Goal: Task Accomplishment & Management: Complete application form

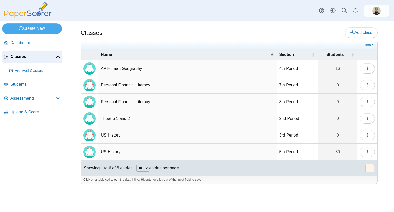
click at [127, 203] on div "Classes Add class Filters 16" at bounding box center [229, 116] width 330 height 191
click at [367, 134] on icon "button" at bounding box center [368, 135] width 4 height 4
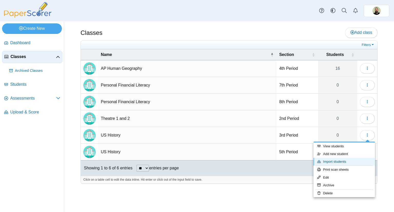
click at [334, 160] on link "Import students" at bounding box center [345, 162] width 62 height 8
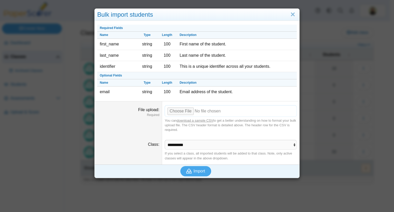
click at [184, 110] on input "File upload" at bounding box center [231, 110] width 132 height 11
type input "**********"
click at [194, 169] on span "Import" at bounding box center [200, 171] width 12 height 4
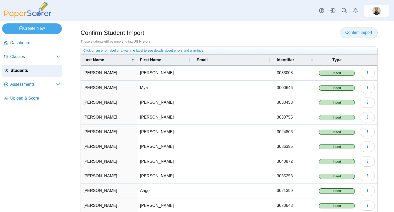
click at [353, 28] on link "Confirm import" at bounding box center [359, 32] width 38 height 10
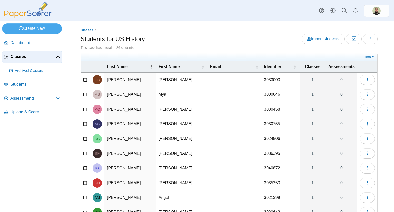
scroll to position [34, 0]
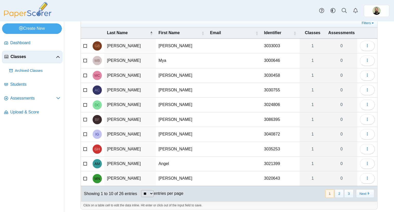
click at [152, 192] on select "** ** ** ***" at bounding box center [147, 193] width 13 height 7
select select "**"
click at [141, 190] on select "** ** ** ***" at bounding box center [147, 193] width 13 height 7
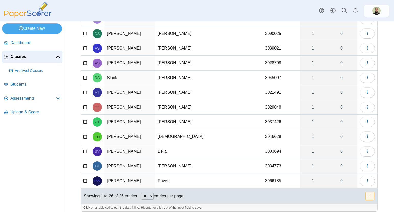
scroll to position [0, 0]
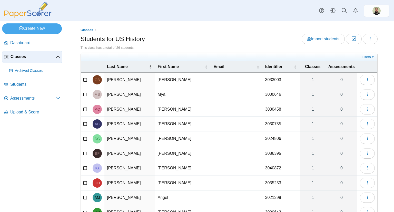
click at [17, 57] on span "Classes" at bounding box center [33, 57] width 45 height 6
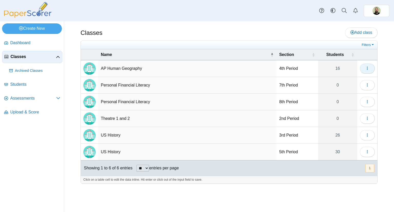
click at [368, 71] on button "button" at bounding box center [367, 68] width 15 height 10
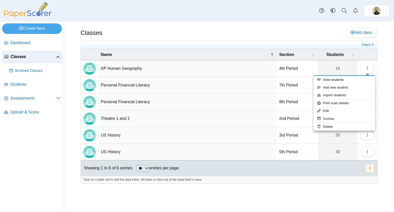
click at [232, 70] on td "AP Human Geography" at bounding box center [187, 68] width 178 height 17
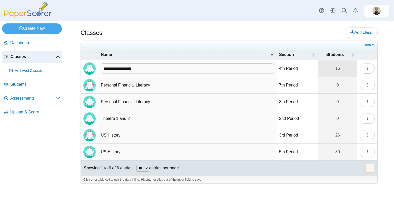
click at [336, 69] on link "16" at bounding box center [337, 68] width 39 height 16
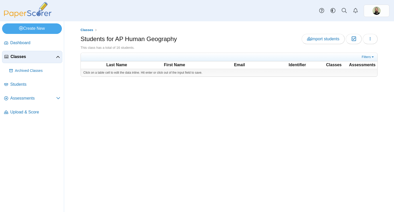
click at [116, 64] on th "Last Name" at bounding box center [116, 65] width 57 height 6
click at [13, 58] on span "Classes" at bounding box center [33, 57] width 45 height 6
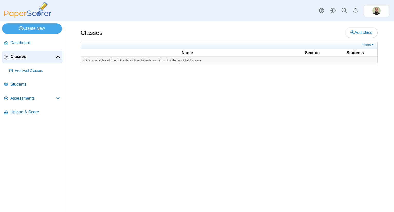
click at [175, 148] on div "You are using an out of date browser. It may not display this or other websites…" at bounding box center [229, 116] width 330 height 191
click at [43, 140] on nav "Dashboard Classes" at bounding box center [32, 123] width 64 height 177
click at [20, 80] on link "Students" at bounding box center [32, 85] width 60 height 12
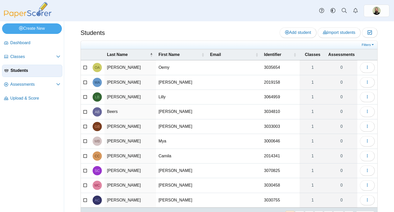
scroll to position [22, 0]
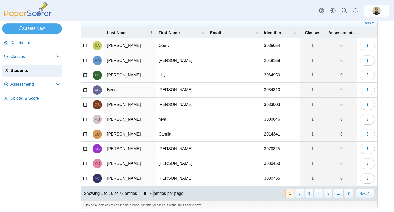
click at [153, 192] on select "** ** ** ***" at bounding box center [147, 193] width 13 height 7
select select "**"
click at [141, 190] on select "** ** ** ***" at bounding box center [147, 193] width 13 height 7
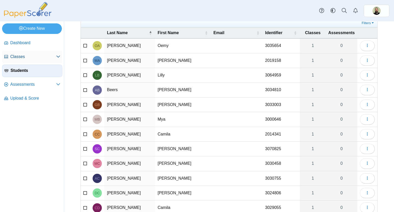
click at [31, 52] on link "Classes" at bounding box center [32, 57] width 60 height 12
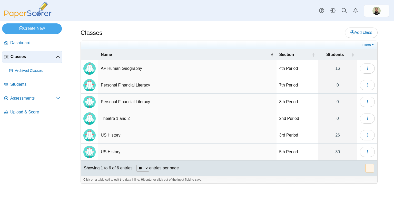
click at [111, 70] on td "AP Human Geography" at bounding box center [187, 68] width 178 height 17
click at [111, 70] on input "**********" at bounding box center [187, 68] width 173 height 10
click at [88, 68] on img "Locally created class" at bounding box center [89, 68] width 12 height 12
click at [294, 68] on td "4th Period" at bounding box center [297, 68] width 41 height 17
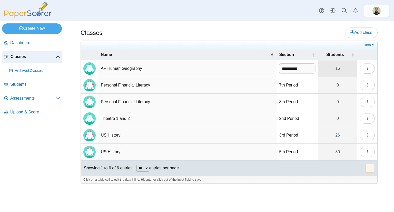
click at [340, 72] on link "16" at bounding box center [337, 68] width 39 height 16
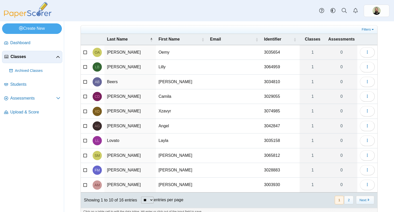
scroll to position [29, 0]
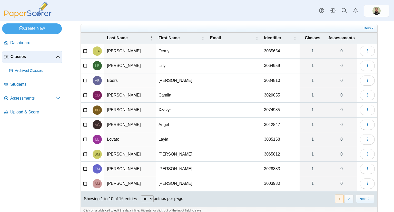
click at [152, 196] on select "** ** ** ***" at bounding box center [147, 198] width 13 height 7
select select "**"
click at [141, 195] on select "** ** ** ***" at bounding box center [147, 198] width 13 height 7
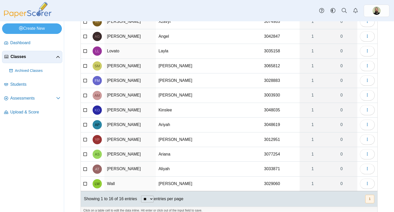
scroll to position [0, 0]
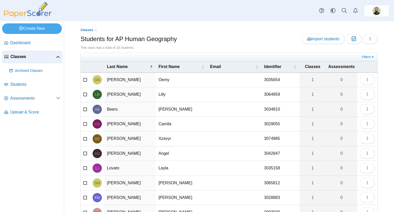
click at [47, 145] on nav "Dashboard Classes" at bounding box center [32, 123] width 64 height 177
click at [58, 59] on span at bounding box center [58, 57] width 4 height 6
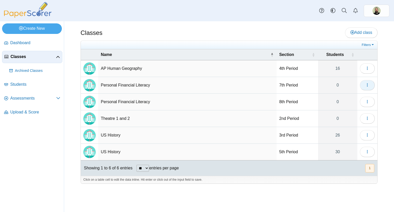
click at [367, 89] on button "button" at bounding box center [367, 85] width 15 height 10
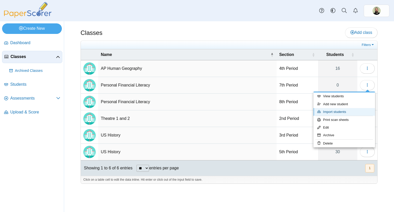
click at [333, 114] on link "Import students" at bounding box center [345, 112] width 62 height 8
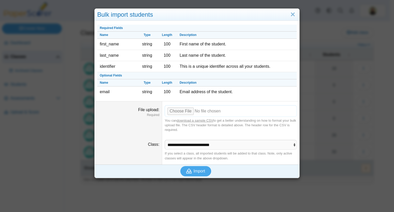
click at [180, 108] on input "File upload" at bounding box center [231, 110] width 132 height 11
type input "**********"
click at [198, 171] on span "Import" at bounding box center [200, 171] width 12 height 4
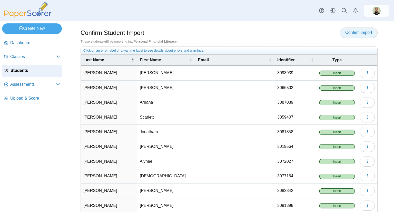
click at [355, 31] on span "Confirm import" at bounding box center [359, 32] width 27 height 4
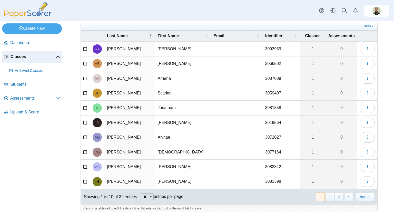
scroll to position [32, 0]
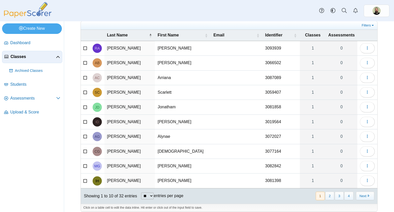
click at [153, 195] on select "** ** ** ***" at bounding box center [147, 196] width 13 height 7
select select "**"
click at [141, 193] on select "** ** ** ***" at bounding box center [147, 196] width 13 height 7
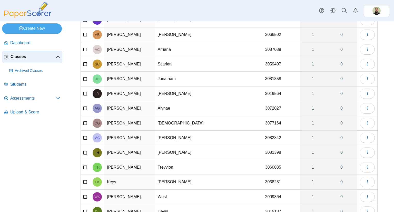
scroll to position [0, 0]
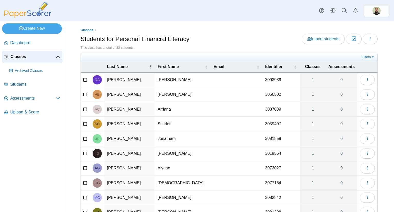
click at [26, 58] on span "Classes" at bounding box center [33, 57] width 45 height 6
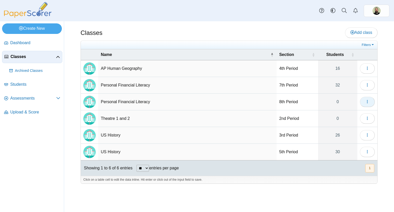
click at [366, 102] on icon "button" at bounding box center [368, 102] width 4 height 4
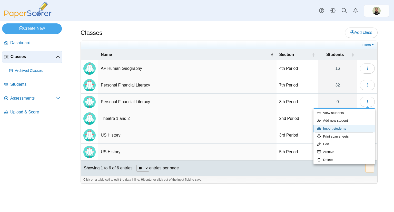
click at [334, 129] on link "Import students" at bounding box center [345, 129] width 62 height 8
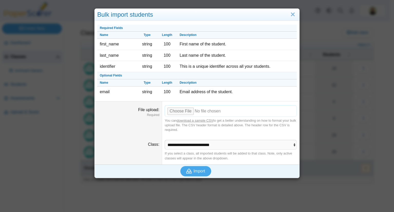
click at [174, 111] on input "File upload" at bounding box center [231, 110] width 132 height 11
type input "**********"
click at [203, 171] on span "Import" at bounding box center [200, 171] width 12 height 4
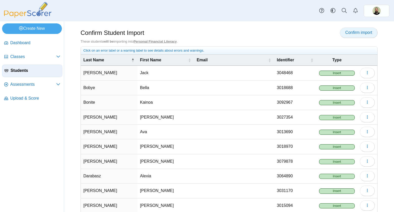
click at [351, 35] on link "Confirm import" at bounding box center [359, 32] width 38 height 10
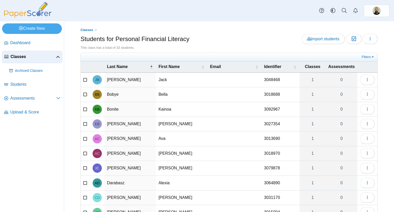
click at [22, 55] on span "Classes" at bounding box center [33, 57] width 45 height 6
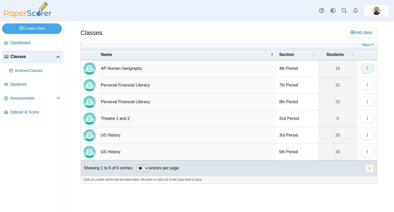
click at [367, 69] on icon "button" at bounding box center [368, 68] width 4 height 4
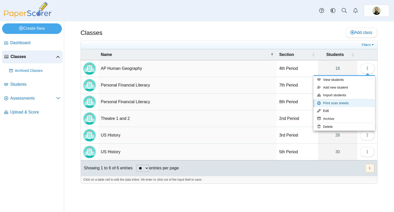
click at [331, 106] on link "Print scan sheets" at bounding box center [345, 103] width 62 height 8
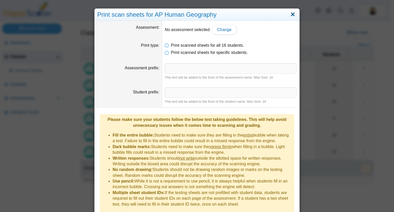
click at [291, 16] on link "Close" at bounding box center [293, 14] width 8 height 9
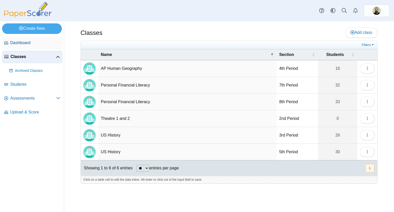
click at [15, 43] on span "Dashboard" at bounding box center [35, 43] width 50 height 6
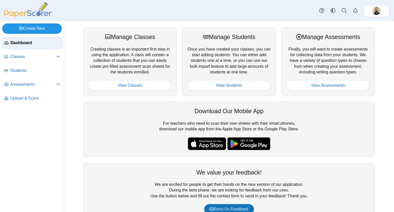
click at [32, 26] on link "Create New" at bounding box center [32, 28] width 60 height 10
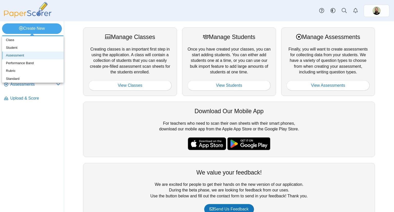
click at [18, 55] on link "Assessment" at bounding box center [33, 56] width 62 height 8
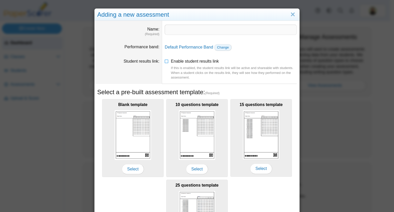
click at [218, 47] on span "Change" at bounding box center [223, 47] width 12 height 4
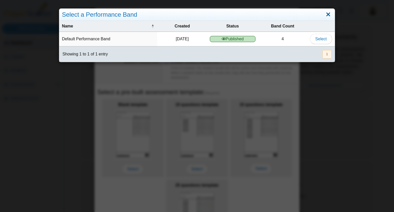
click at [324, 15] on link "Close" at bounding box center [328, 14] width 8 height 9
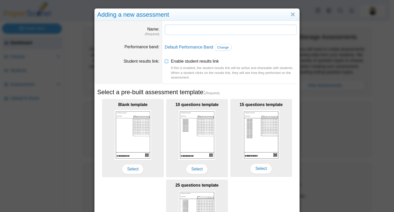
click at [178, 32] on input "Name" at bounding box center [231, 30] width 132 height 10
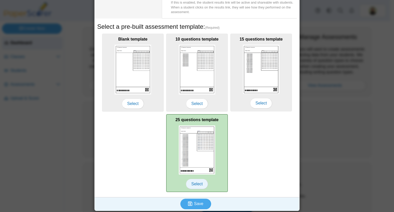
type input "**********"
click at [198, 186] on span "Select" at bounding box center [197, 184] width 22 height 10
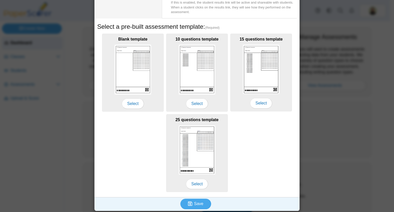
click at [263, 165] on div "Blank template Select 10 questions template Select 15 questions template Select…" at bounding box center [197, 112] width 200 height 161
click at [200, 203] on span "Save" at bounding box center [198, 204] width 9 height 4
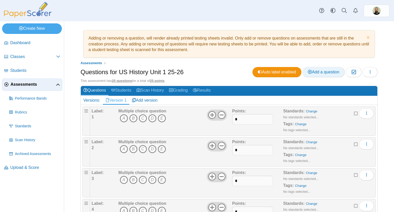
click at [317, 70] on span "Add a question" at bounding box center [324, 72] width 32 height 4
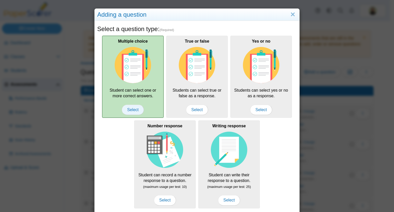
click at [129, 112] on span "Select" at bounding box center [133, 110] width 22 height 10
click at [130, 103] on div "Multiple choice Student can select one or more correct answers. Select" at bounding box center [133, 77] width 62 height 82
click at [129, 108] on span "Select" at bounding box center [133, 110] width 22 height 10
click at [140, 111] on span "Select" at bounding box center [133, 110] width 22 height 10
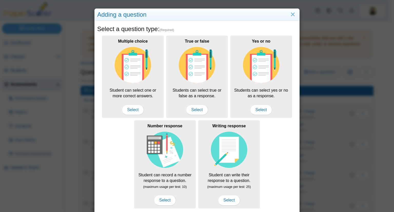
scroll to position [45, 0]
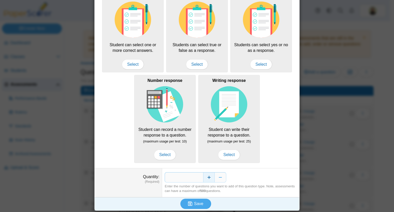
click at [207, 178] on button "Increase" at bounding box center [209, 177] width 12 height 10
click at [219, 178] on button "Decrease" at bounding box center [221, 177] width 12 height 10
type input "*"
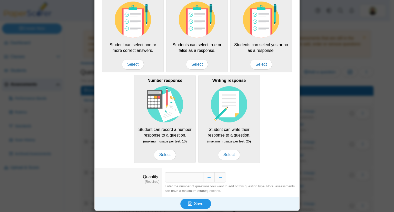
click at [196, 204] on span "Save" at bounding box center [198, 204] width 9 height 4
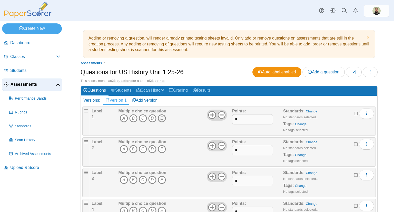
click at [161, 118] on icon "E" at bounding box center [162, 118] width 8 height 8
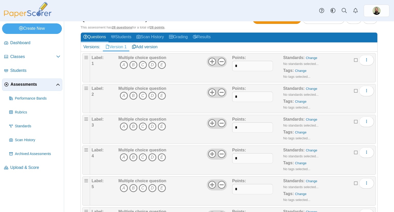
scroll to position [54, 0]
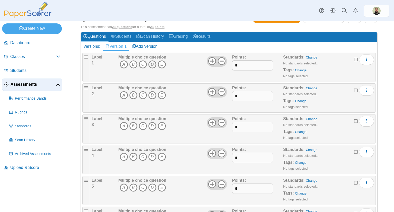
click at [152, 61] on icon "D" at bounding box center [152, 64] width 8 height 8
click at [152, 96] on icon "D" at bounding box center [152, 95] width 8 height 8
click at [140, 126] on icon "C" at bounding box center [143, 126] width 8 height 8
click at [124, 155] on icon "A" at bounding box center [124, 157] width 8 height 8
click at [143, 186] on icon "C" at bounding box center [143, 188] width 8 height 8
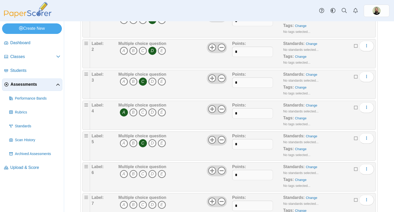
scroll to position [126, 0]
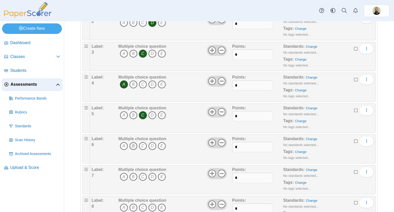
click at [133, 144] on icon "B" at bounding box center [133, 146] width 8 height 8
click at [133, 176] on icon "B" at bounding box center [133, 177] width 8 height 8
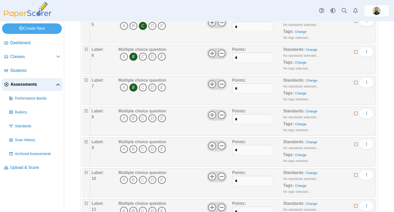
scroll to position [222, 0]
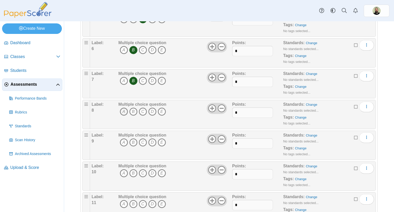
click at [124, 109] on icon "A" at bounding box center [124, 112] width 8 height 8
click at [142, 139] on icon "C" at bounding box center [143, 142] width 8 height 8
click at [142, 173] on icon "C" at bounding box center [143, 173] width 8 height 8
click at [123, 203] on icon "A" at bounding box center [124, 204] width 8 height 8
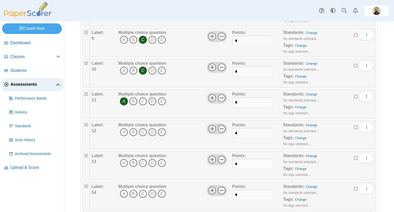
scroll to position [330, 0]
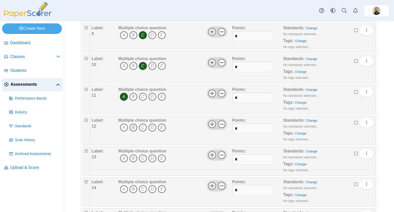
click at [133, 128] on icon "B" at bounding box center [133, 127] width 8 height 8
click at [133, 156] on icon "B" at bounding box center [133, 158] width 8 height 8
click at [153, 188] on icon "D" at bounding box center [152, 189] width 8 height 8
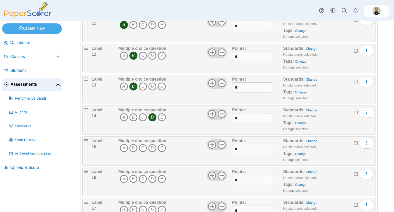
scroll to position [402, 0]
click at [152, 145] on icon "D" at bounding box center [152, 148] width 8 height 8
click at [124, 177] on icon "A" at bounding box center [124, 178] width 8 height 8
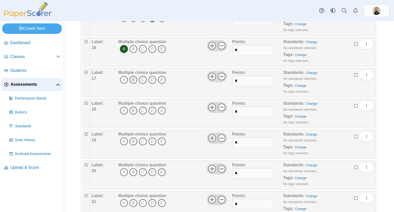
click at [133, 76] on icon "B" at bounding box center [133, 80] width 8 height 8
click at [142, 109] on icon "C" at bounding box center [143, 111] width 8 height 8
click at [120, 140] on icon "A" at bounding box center [124, 141] width 8 height 8
click at [153, 170] on icon "D" at bounding box center [152, 172] width 8 height 8
click at [133, 201] on icon "B" at bounding box center [133, 203] width 8 height 8
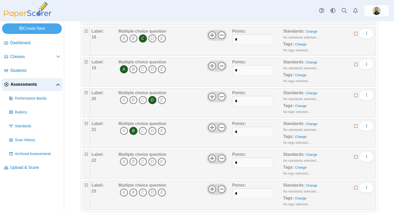
scroll to position [612, 0]
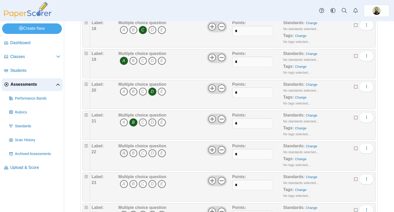
click at [122, 151] on icon "A" at bounding box center [124, 153] width 8 height 8
click at [151, 181] on icon "D" at bounding box center [152, 184] width 8 height 8
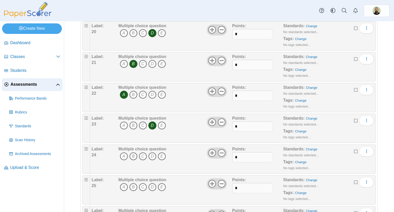
scroll to position [675, 0]
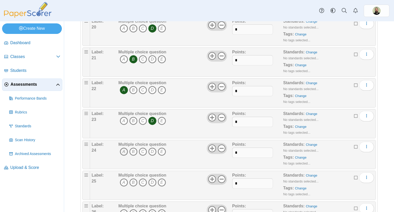
click at [124, 150] on icon "A" at bounding box center [124, 152] width 8 height 8
click at [144, 178] on icon "C" at bounding box center [143, 182] width 8 height 8
click at [134, 209] on icon "B" at bounding box center [133, 213] width 8 height 8
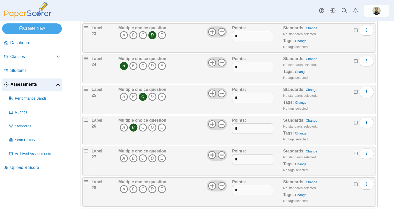
scroll to position [761, 0]
click at [133, 155] on icon "B" at bounding box center [133, 158] width 8 height 8
click at [140, 187] on icon "C" at bounding box center [143, 189] width 8 height 8
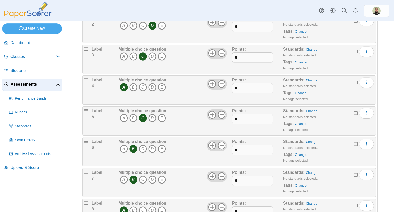
scroll to position [0, 0]
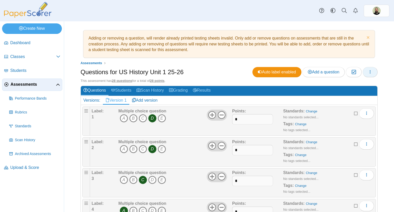
click at [368, 72] on icon "button" at bounding box center [370, 72] width 4 height 4
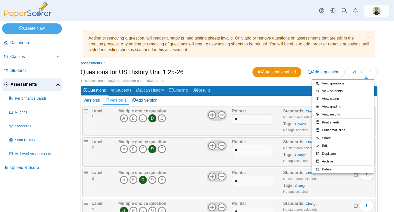
click at [230, 70] on div "Questions for US History Unit 1 25-26 Auto label enabled Add a question Moderat…" at bounding box center [229, 73] width 297 height 12
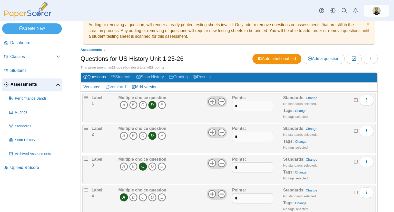
scroll to position [15, 0]
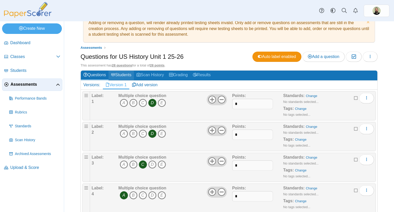
click at [123, 74] on link "Students" at bounding box center [121, 75] width 25 height 9
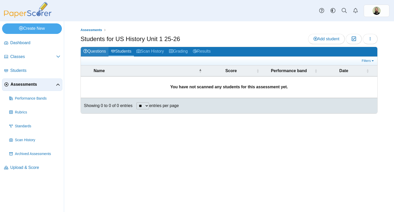
click at [97, 51] on link "Questions" at bounding box center [95, 51] width 28 height 9
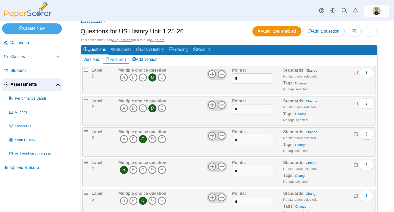
scroll to position [45, 0]
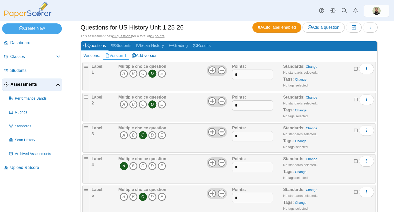
click at [26, 84] on span "Assessments" at bounding box center [33, 85] width 45 height 6
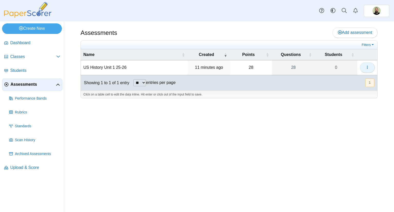
click at [369, 68] on icon "button" at bounding box center [368, 67] width 4 height 4
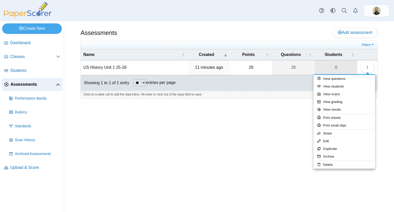
click at [340, 64] on link "0" at bounding box center [336, 67] width 43 height 14
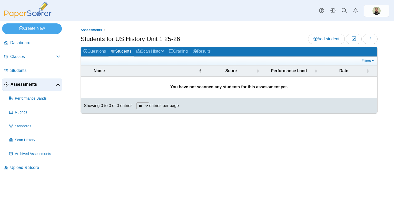
click at [262, 148] on div "Assessments Students for US History Unit 1 25-26 Add student Moderation 0 Loadi…" at bounding box center [229, 116] width 330 height 191
click at [23, 84] on span "Assessments" at bounding box center [33, 85] width 45 height 6
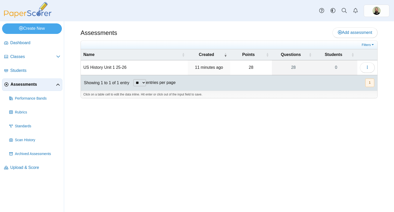
click at [27, 82] on span "Assessments" at bounding box center [33, 85] width 45 height 6
click at [21, 55] on span "Classes" at bounding box center [33, 57] width 46 height 6
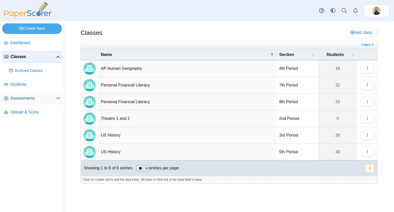
click at [24, 98] on span "Assessments" at bounding box center [33, 98] width 46 height 6
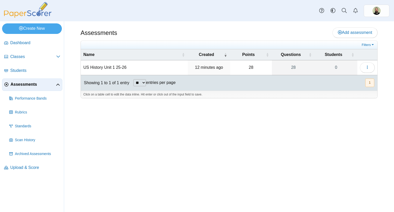
click at [100, 67] on td "US History Unit 1 25-26" at bounding box center [134, 67] width 107 height 15
click at [211, 101] on div at bounding box center [229, 100] width 297 height 5
click at [370, 66] on button "button" at bounding box center [367, 67] width 15 height 10
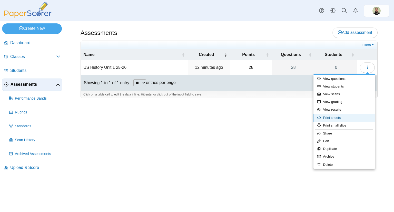
click at [331, 117] on link "Print sheets" at bounding box center [345, 118] width 62 height 8
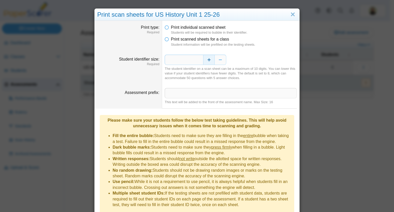
click at [208, 62] on button "Increase" at bounding box center [209, 60] width 12 height 10
click at [222, 60] on button "Decrease" at bounding box center [221, 60] width 12 height 10
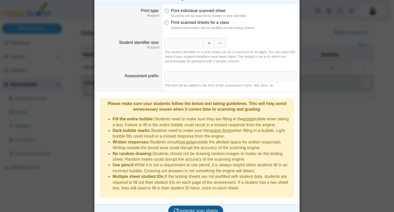
click at [205, 206] on button "Generate scan sheets" at bounding box center [195, 211] width 55 height 10
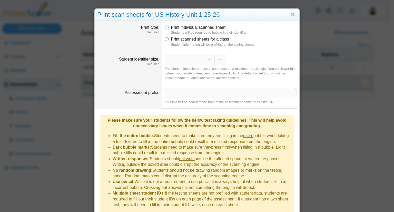
scroll to position [58, 0]
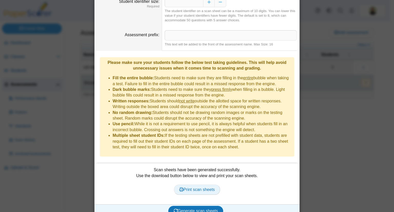
click at [196, 187] on span "Print scan sheets" at bounding box center [197, 189] width 36 height 4
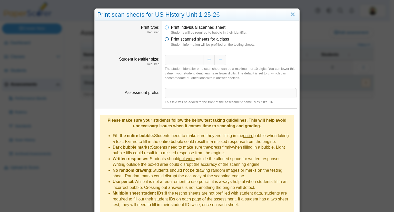
click at [165, 38] on icon at bounding box center [167, 38] width 4 height 4
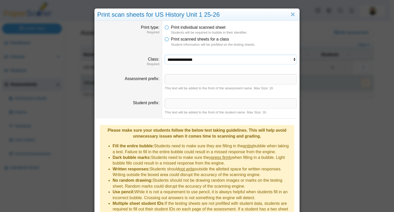
click at [229, 59] on select "**********" at bounding box center [231, 60] width 132 height 10
click at [165, 55] on select "**********" at bounding box center [231, 60] width 132 height 10
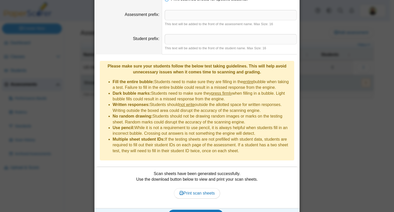
scroll to position [89, 0]
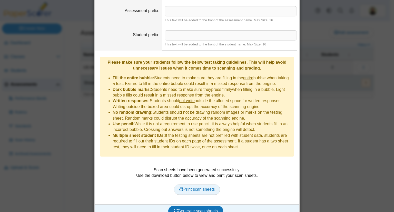
click at [204, 187] on span "Print scan sheets" at bounding box center [197, 189] width 36 height 4
click at [190, 209] on span "Generate scan sheets" at bounding box center [196, 211] width 44 height 4
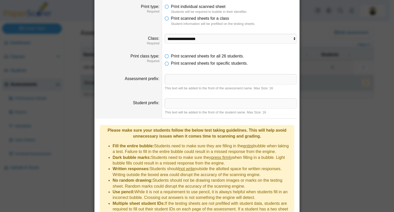
scroll to position [0, 0]
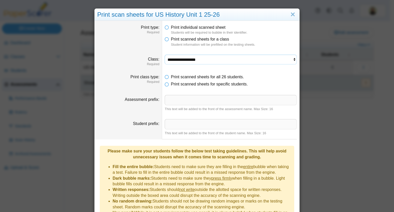
click at [292, 58] on select "**********" at bounding box center [231, 60] width 132 height 10
click at [242, 62] on select "**********" at bounding box center [231, 60] width 132 height 10
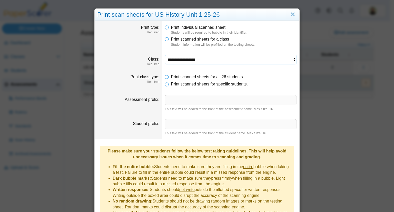
click at [165, 55] on select "**********" at bounding box center [231, 60] width 132 height 10
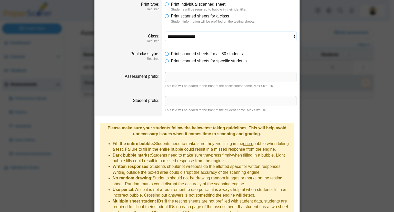
scroll to position [89, 0]
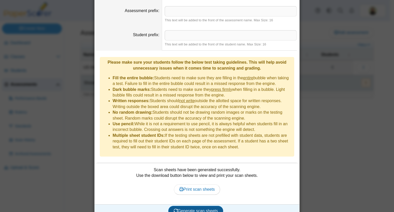
click at [190, 209] on span "Generate scan sheets" at bounding box center [196, 211] width 44 height 4
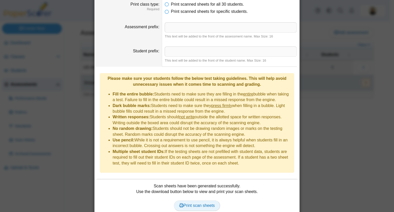
click at [198, 203] on span "Print scan sheets" at bounding box center [197, 205] width 36 height 4
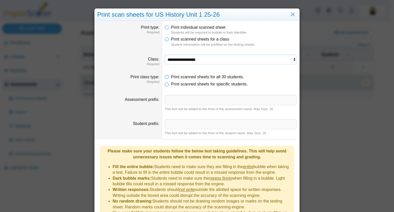
click at [286, 59] on select "**********" at bounding box center [231, 60] width 132 height 10
select select "**********"
click at [165, 55] on select "**********" at bounding box center [231, 60] width 132 height 10
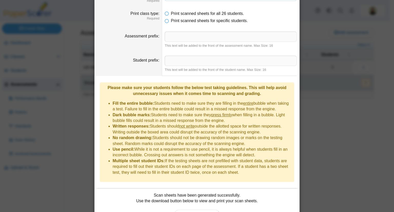
scroll to position [89, 0]
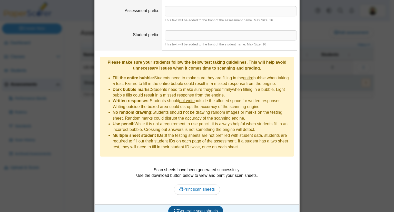
click at [204, 209] on span "Generate scan sheets" at bounding box center [196, 211] width 44 height 4
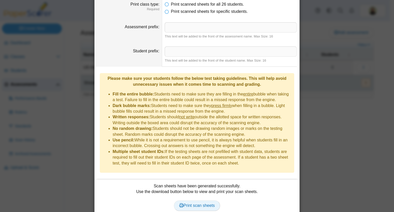
click at [198, 203] on span "Print scan sheets" at bounding box center [197, 205] width 36 height 4
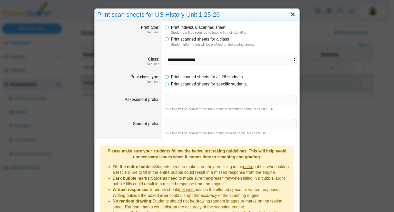
click at [291, 13] on link "Close" at bounding box center [293, 14] width 8 height 9
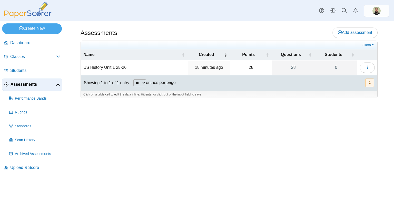
click at [130, 115] on div "Assessments Add assessment 28 0" at bounding box center [229, 116] width 330 height 191
click at [194, 119] on div "Assessments Add assessment 28 0" at bounding box center [229, 116] width 330 height 191
click at [355, 31] on span "Add assessment" at bounding box center [355, 32] width 34 height 4
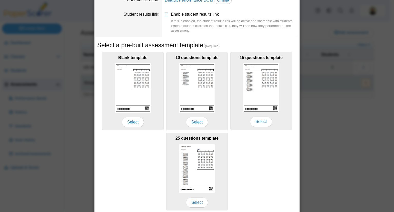
scroll to position [65, 0]
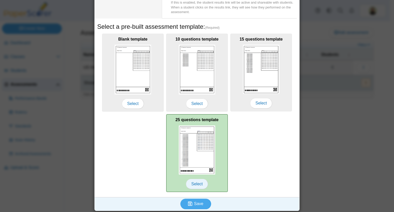
type input "**********"
click at [194, 184] on span "Select" at bounding box center [197, 184] width 22 height 10
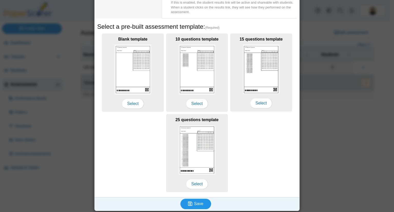
click at [199, 203] on span "Save" at bounding box center [198, 204] width 9 height 4
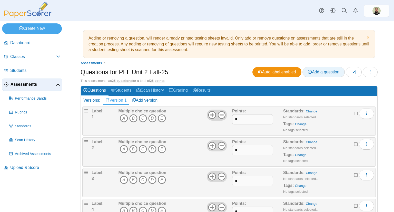
click at [317, 73] on span "Add a question" at bounding box center [324, 72] width 32 height 4
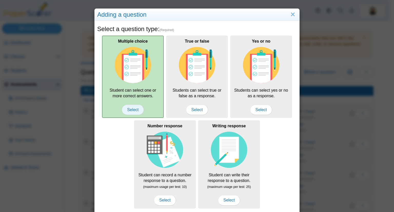
click at [136, 109] on span "Select" at bounding box center [133, 110] width 22 height 10
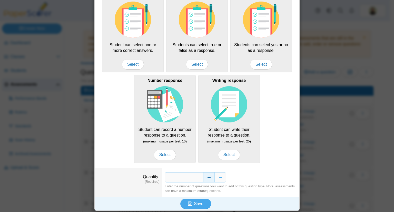
click at [208, 176] on button "Increase" at bounding box center [209, 177] width 12 height 10
type input "*"
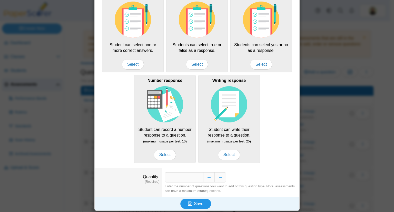
click at [202, 200] on button "Save" at bounding box center [195, 204] width 31 height 10
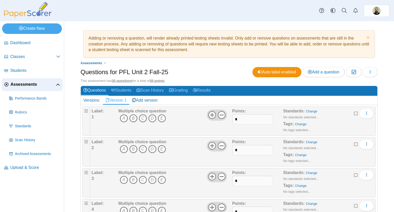
click at [152, 121] on span "A B C D E" at bounding box center [143, 118] width 48 height 9
click at [152, 118] on icon "D" at bounding box center [152, 118] width 8 height 8
click at [133, 147] on icon "B" at bounding box center [133, 149] width 8 height 8
click at [143, 177] on icon "C" at bounding box center [143, 180] width 8 height 8
click at [142, 210] on icon "C" at bounding box center [143, 211] width 8 height 8
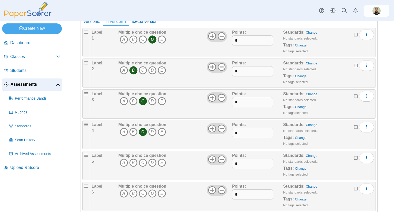
scroll to position [88, 0]
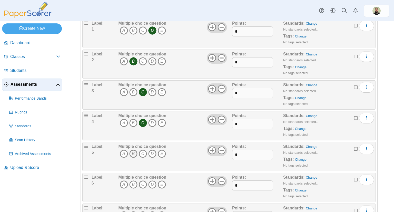
click at [132, 153] on icon "B" at bounding box center [133, 154] width 8 height 8
click at [144, 185] on icon "C" at bounding box center [143, 184] width 8 height 8
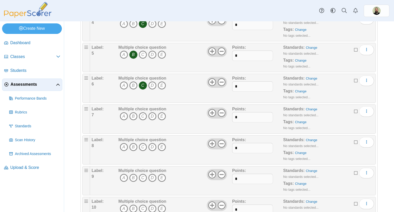
scroll to position [187, 0]
click at [132, 114] on icon "B" at bounding box center [133, 116] width 8 height 8
click at [132, 146] on icon "B" at bounding box center [133, 146] width 8 height 8
click at [132, 173] on icon "B" at bounding box center [133, 177] width 8 height 8
click at [131, 206] on icon "B" at bounding box center [133, 208] width 8 height 8
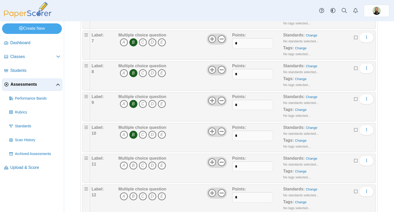
scroll to position [266, 0]
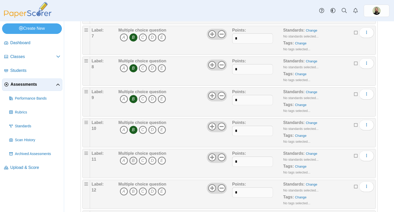
click at [132, 158] on icon "B" at bounding box center [133, 161] width 8 height 8
click at [151, 189] on icon "D" at bounding box center [152, 191] width 8 height 8
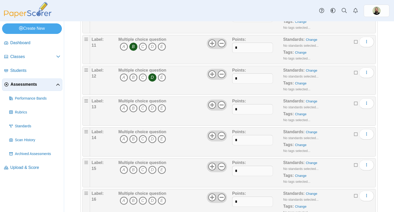
scroll to position [381, 0]
click at [133, 106] on icon "B" at bounding box center [133, 107] width 8 height 8
click at [133, 134] on icon "B" at bounding box center [133, 138] width 8 height 8
click at [142, 168] on icon "C" at bounding box center [143, 169] width 8 height 8
click at [150, 197] on icon "D" at bounding box center [152, 200] width 8 height 8
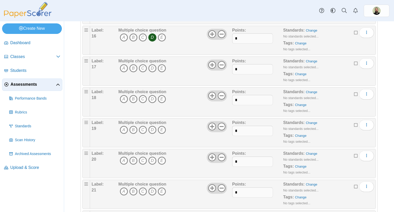
scroll to position [543, 0]
click at [143, 66] on icon "C" at bounding box center [143, 68] width 8 height 8
click at [124, 96] on icon "A" at bounding box center [124, 99] width 8 height 8
click at [133, 126] on icon "B" at bounding box center [133, 130] width 8 height 8
click at [142, 157] on icon "C" at bounding box center [143, 160] width 8 height 8
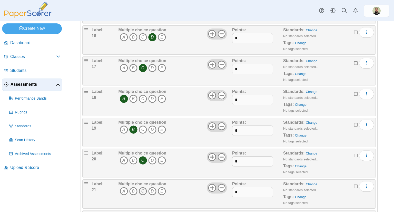
click at [142, 188] on icon "C" at bounding box center [143, 191] width 8 height 8
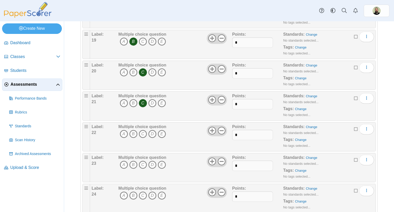
scroll to position [633, 0]
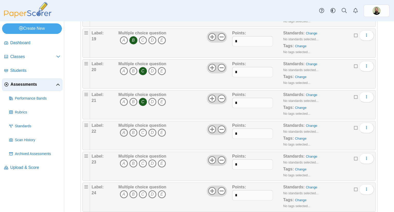
click at [124, 130] on icon "A" at bounding box center [124, 133] width 8 height 8
click at [132, 161] on icon "B" at bounding box center [133, 163] width 8 height 8
click at [133, 191] on icon "B" at bounding box center [133, 194] width 8 height 8
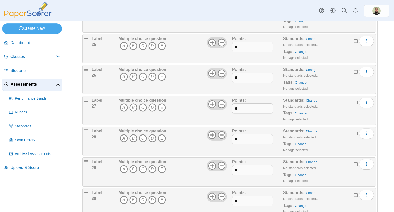
scroll to position [812, 0]
click at [143, 42] on icon "C" at bounding box center [143, 46] width 8 height 8
click at [152, 73] on icon "D" at bounding box center [152, 76] width 8 height 8
click at [142, 104] on icon "C" at bounding box center [143, 107] width 8 height 8
click at [123, 134] on icon "A" at bounding box center [124, 138] width 8 height 8
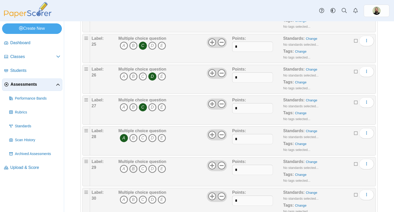
click at [132, 165] on icon "B" at bounding box center [133, 169] width 8 height 8
click at [141, 197] on icon "C" at bounding box center [143, 200] width 8 height 8
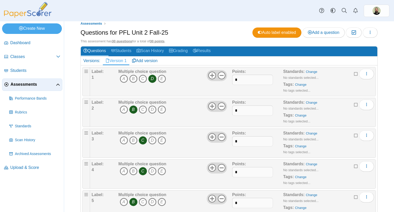
scroll to position [0, 0]
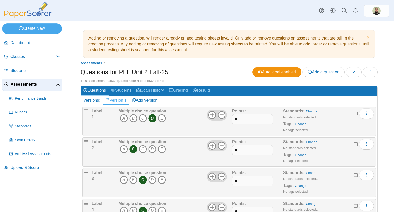
click at [19, 42] on span "Dashboard" at bounding box center [35, 43] width 50 height 6
